Goal: Navigation & Orientation: Find specific page/section

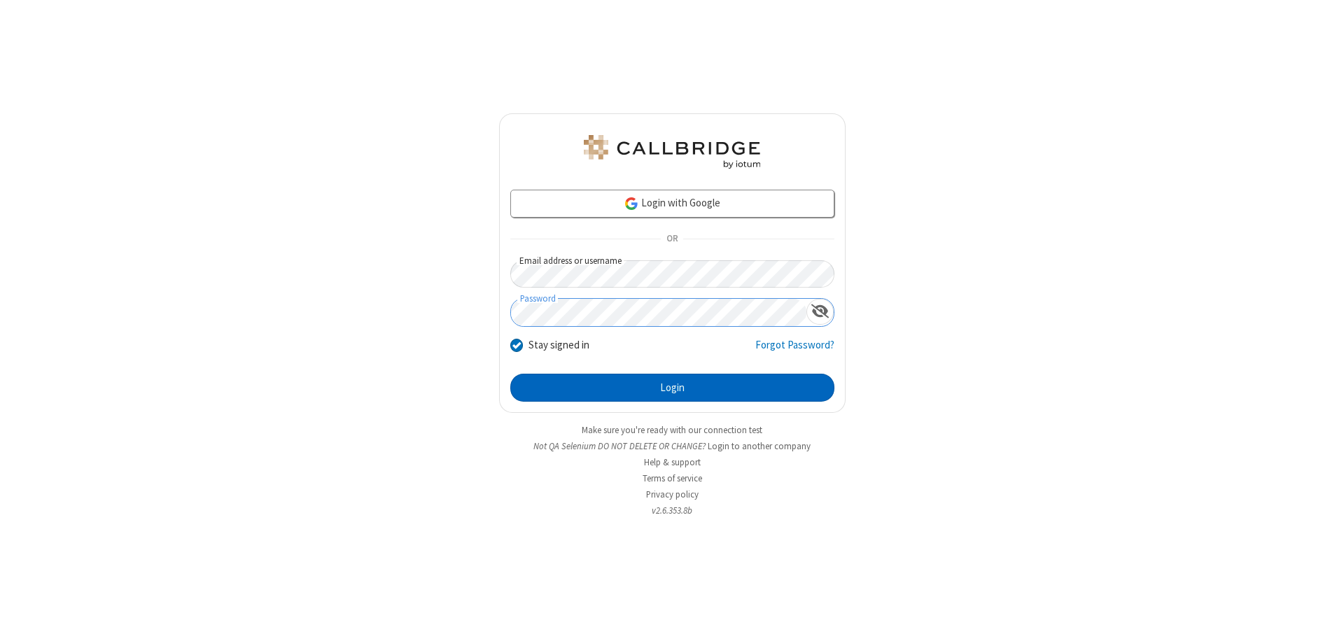
click at [672, 388] on button "Login" at bounding box center [672, 388] width 324 height 28
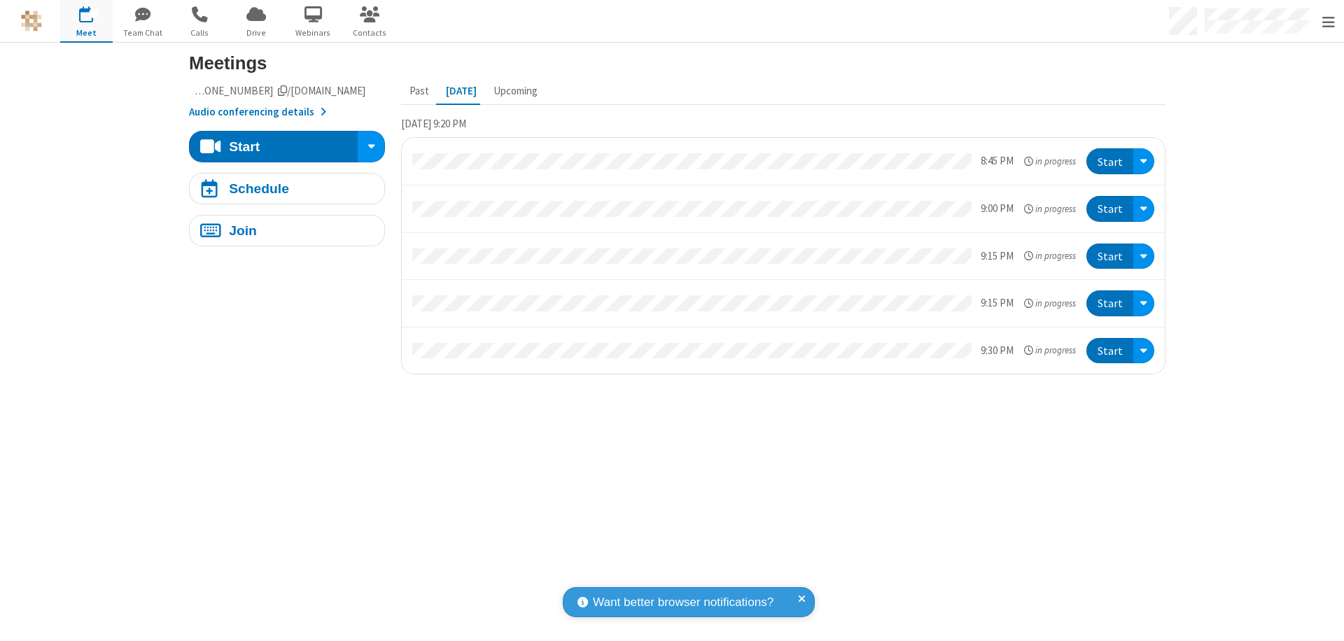
click at [1328, 22] on span "Open menu" at bounding box center [1329, 22] width 13 height 14
click at [256, 32] on span "Drive" at bounding box center [256, 33] width 53 height 13
